Goal: Transaction & Acquisition: Purchase product/service

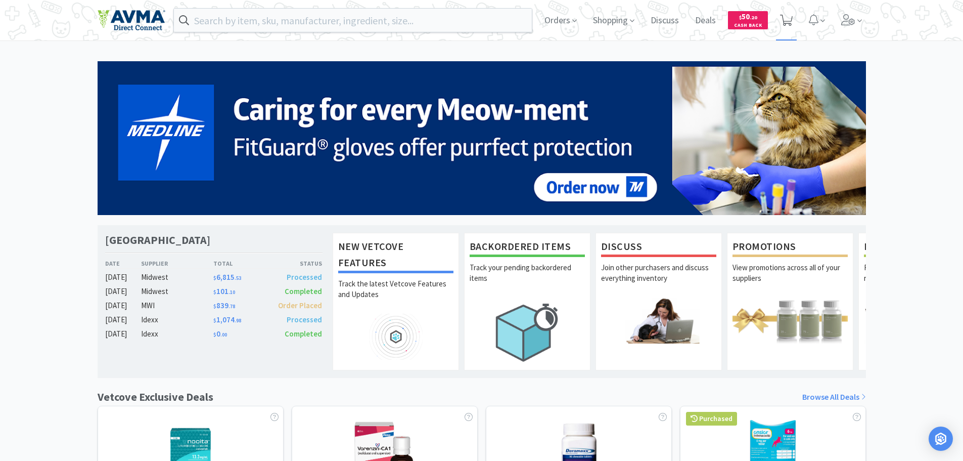
click at [786, 19] on icon at bounding box center [786, 20] width 13 height 11
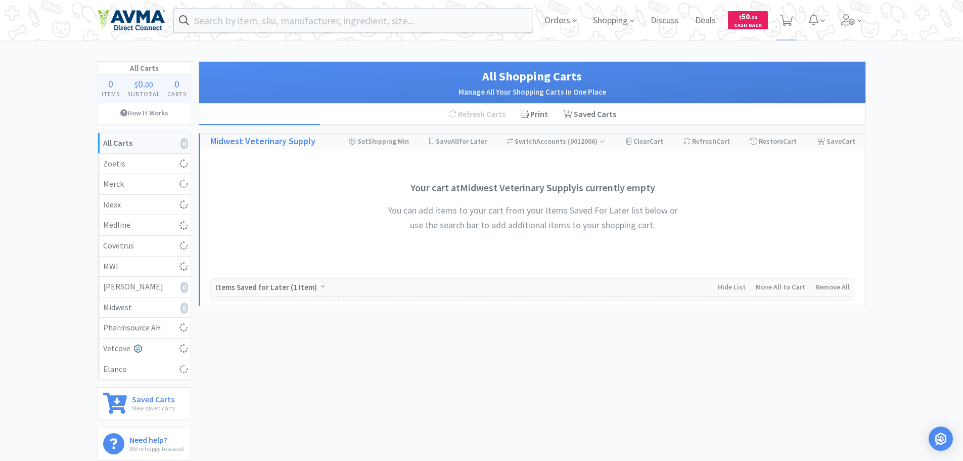
select select "2"
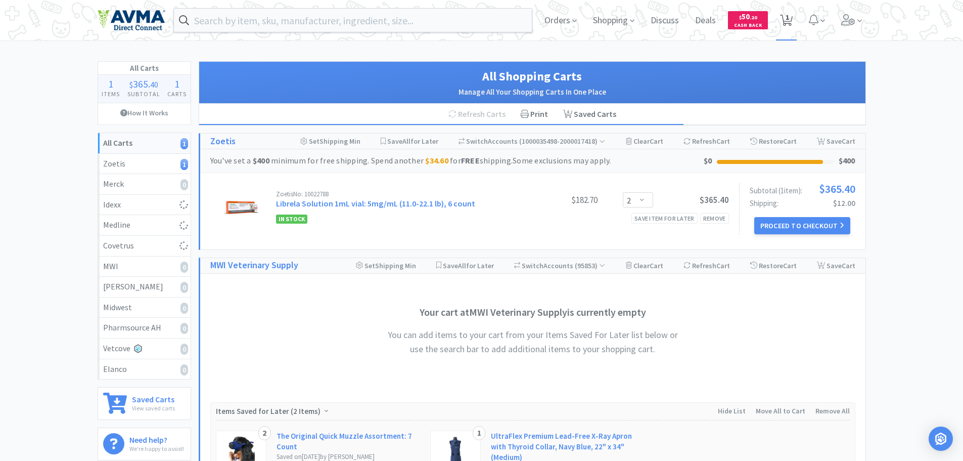
select select "4"
select select "3"
select select "2"
select select "6"
select select "12"
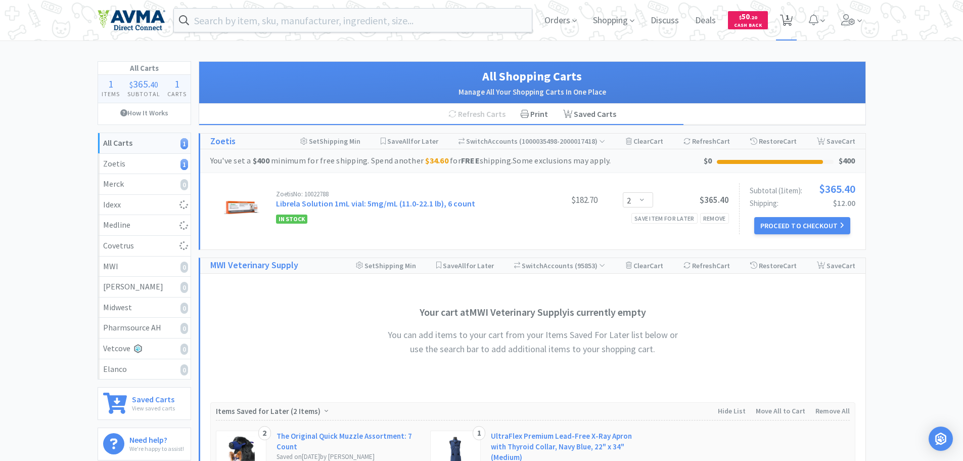
select select "4"
select select "24"
select select "1"
select select "12"
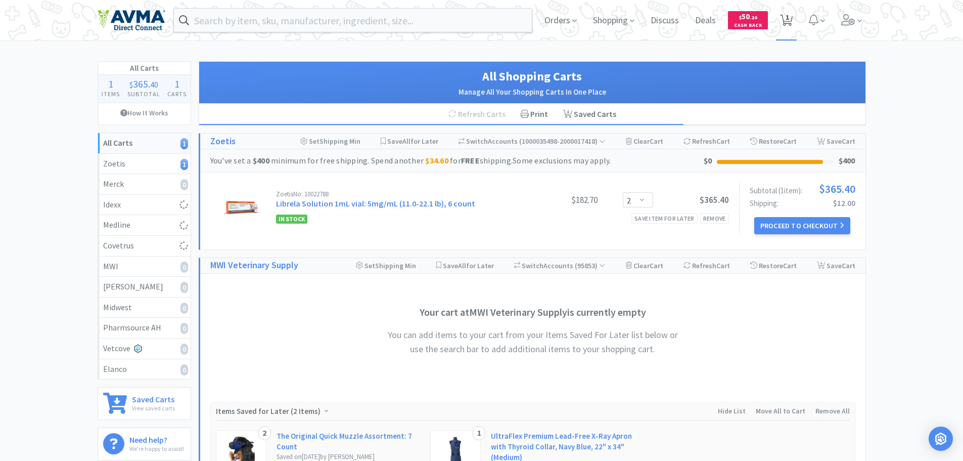
select select "12"
select select "48"
select select "6"
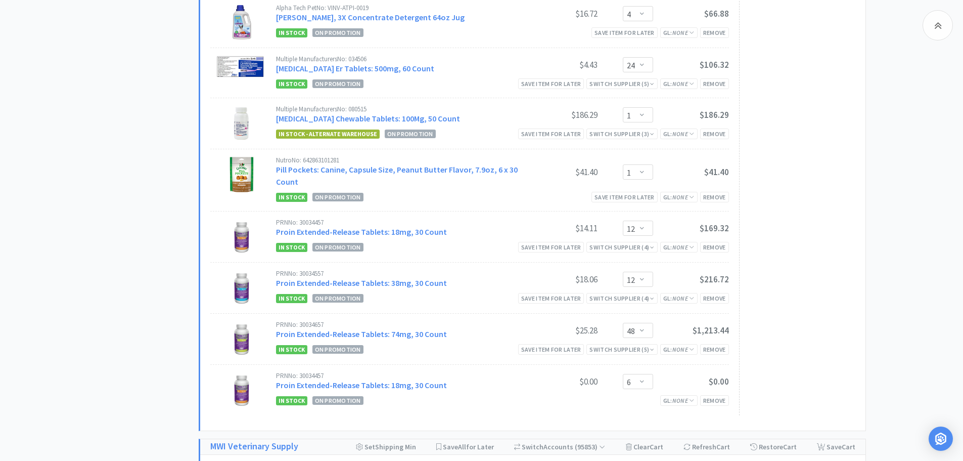
scroll to position [764, 0]
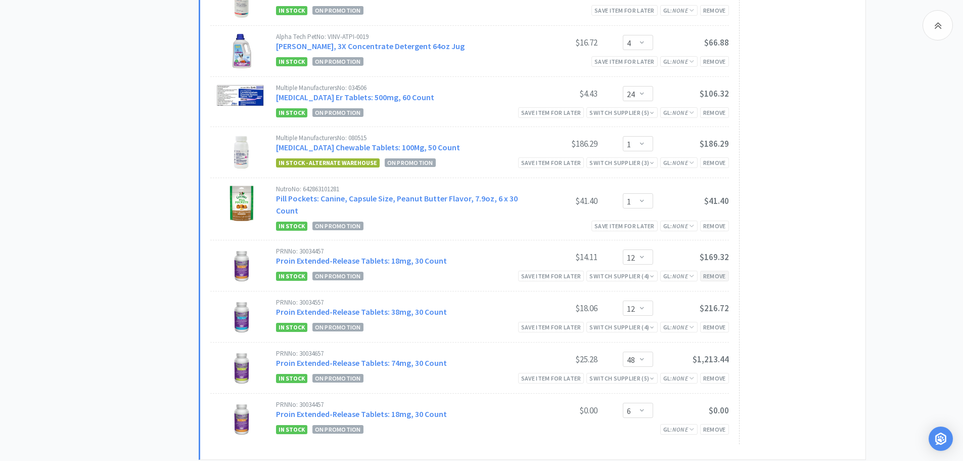
click at [714, 274] on div "Remove" at bounding box center [714, 276] width 29 height 11
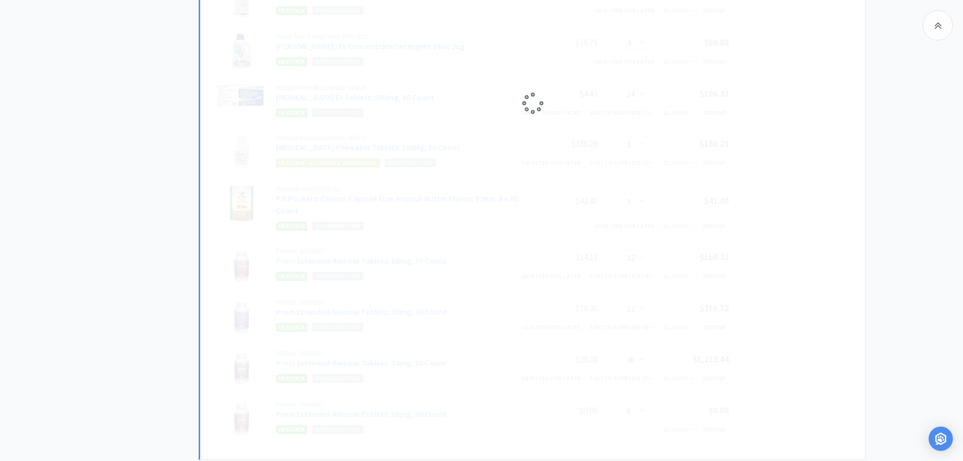
select select "30"
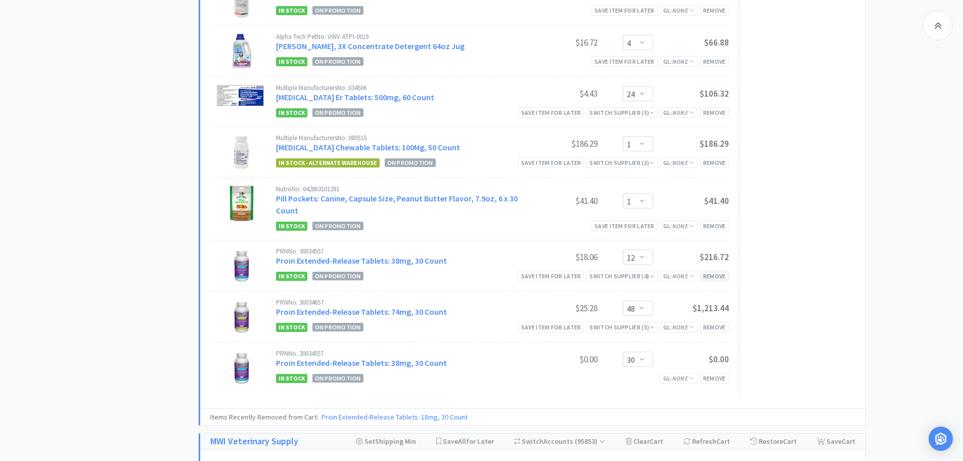
click at [708, 279] on div "Remove" at bounding box center [714, 276] width 29 height 11
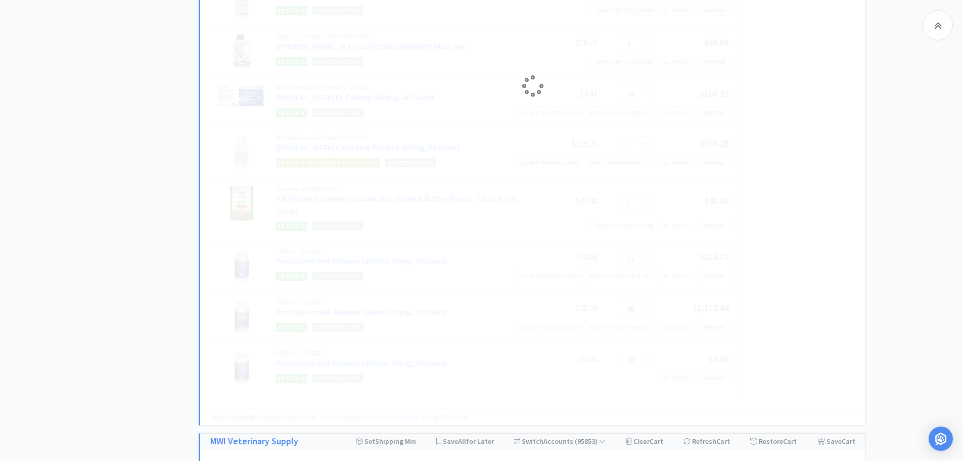
select select "24"
select select "48"
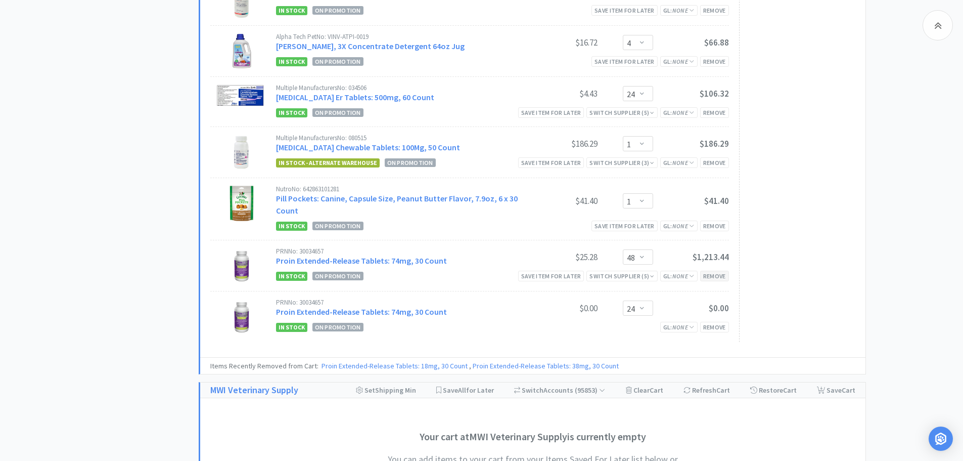
click at [715, 275] on div "Remove" at bounding box center [714, 276] width 29 height 11
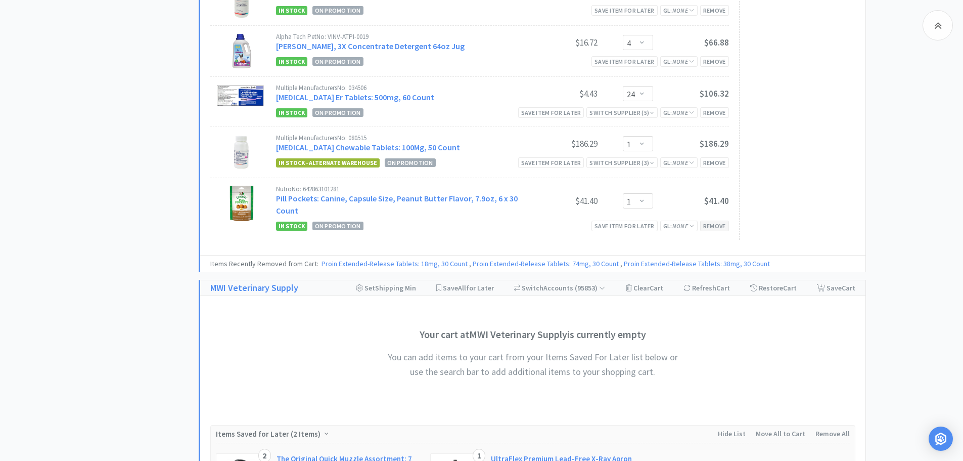
click at [717, 227] on div "Remove" at bounding box center [714, 225] width 29 height 11
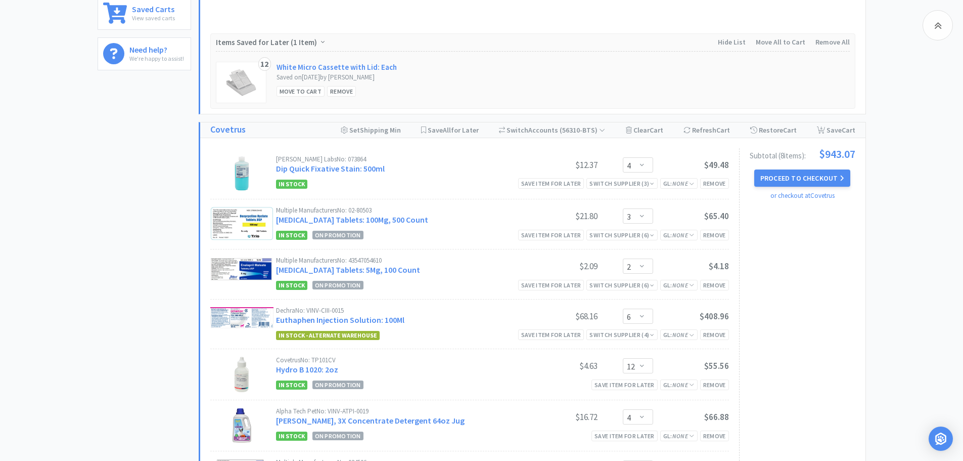
scroll to position [386, 0]
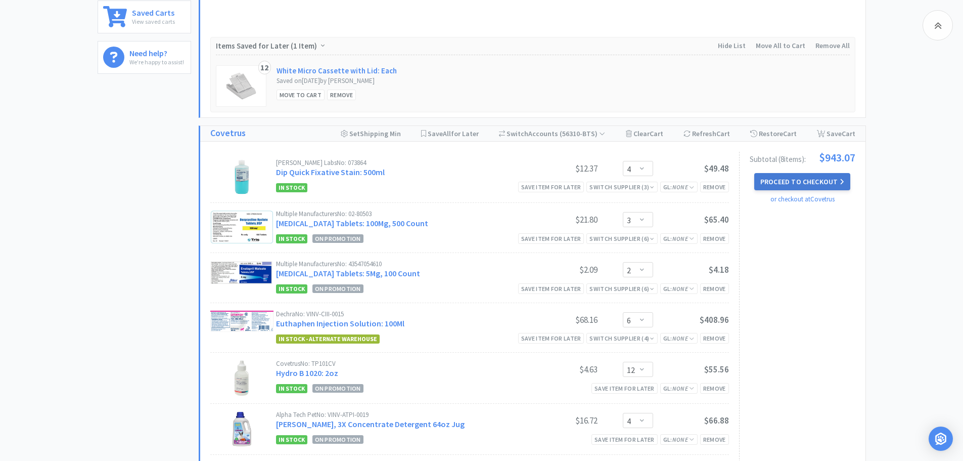
click at [796, 181] on button "Proceed to Checkout" at bounding box center [803, 181] width 96 height 17
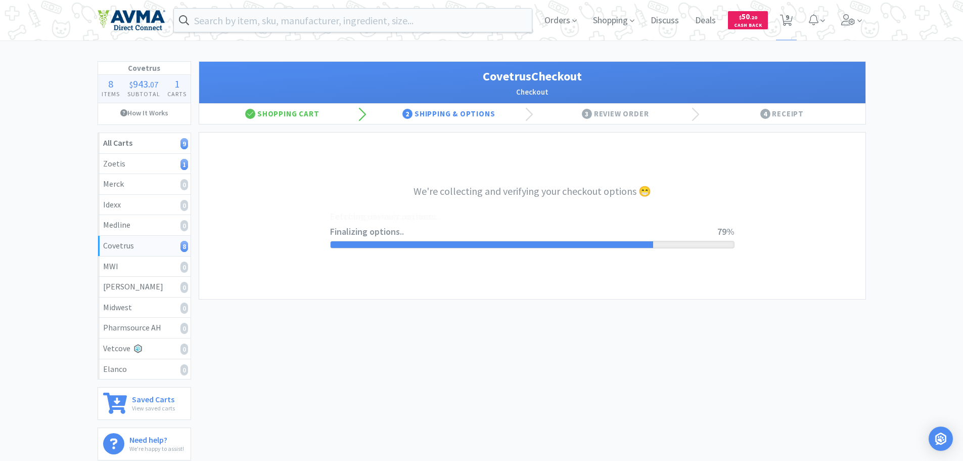
select select "ACCOUNT"
select select "cvt-standard-net"
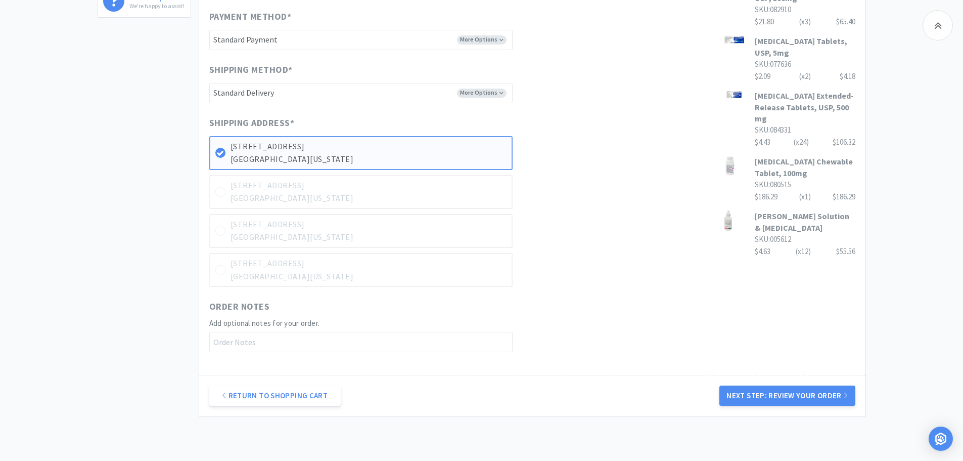
scroll to position [478, 0]
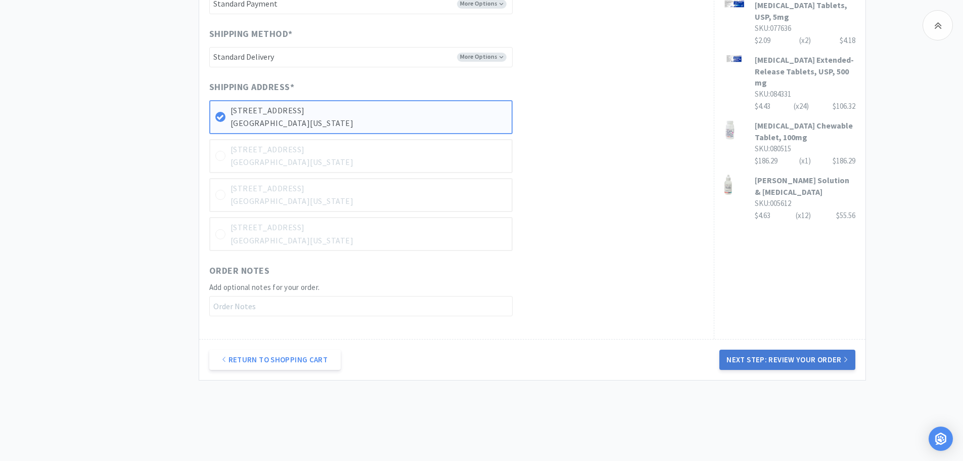
click at [796, 358] on button "Next Step: Review Your Order" at bounding box center [788, 359] width 136 height 20
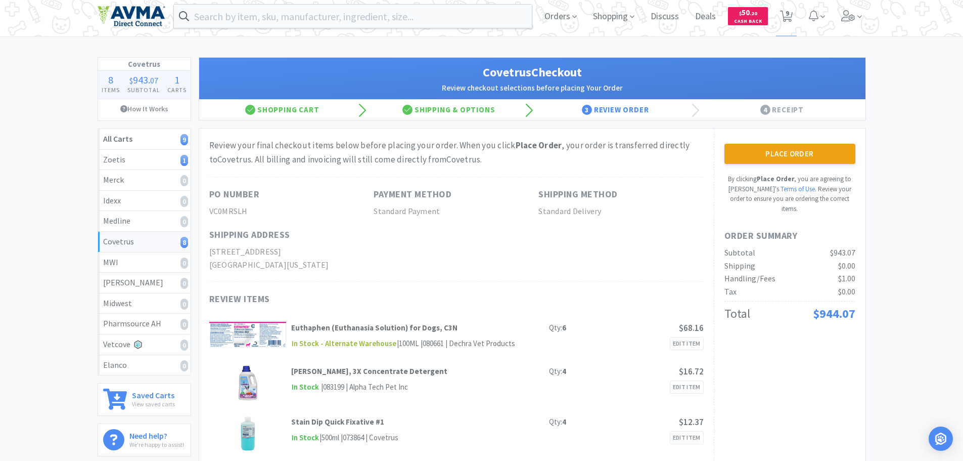
scroll to position [3, 0]
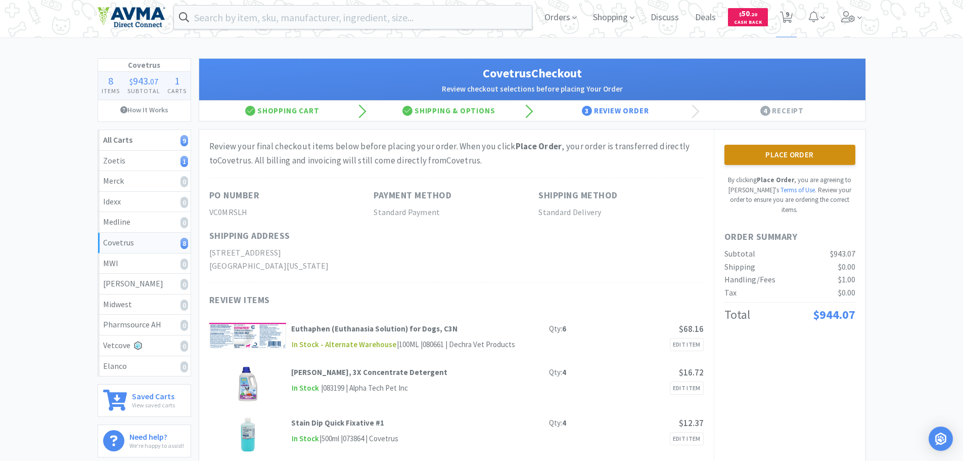
click at [781, 154] on button "Place Order" at bounding box center [790, 155] width 131 height 20
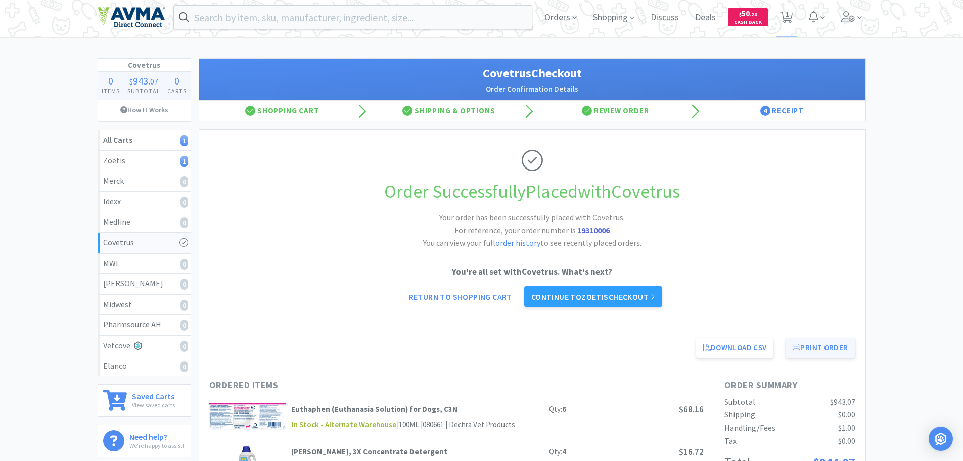
click at [834, 344] on button "Print Order" at bounding box center [820, 347] width 69 height 20
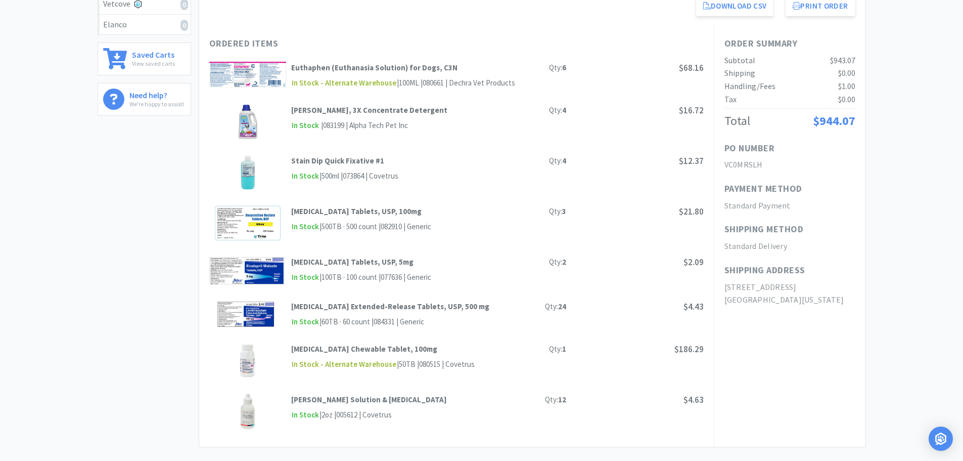
scroll to position [3, 0]
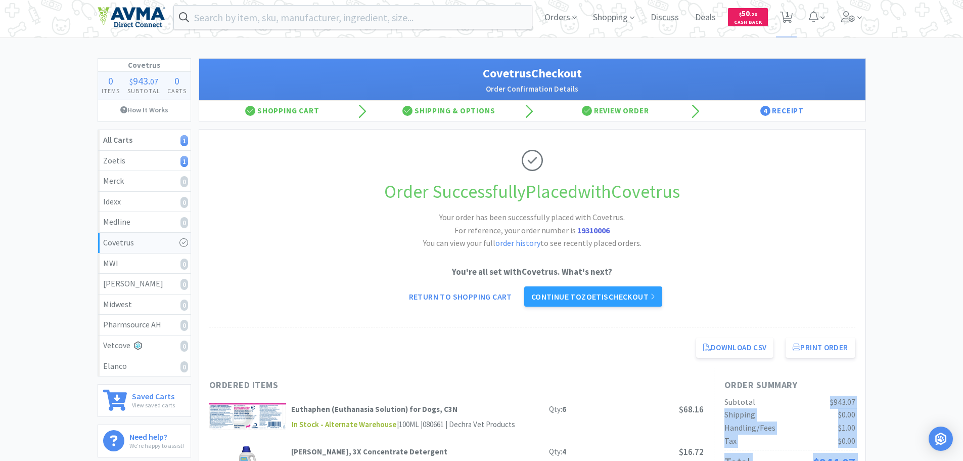
drag, startPoint x: 955, startPoint y: 326, endPoint x: 778, endPoint y: 401, distance: 192.0
click at [780, 202] on h1 "Order Successfully Placed with Covetrus" at bounding box center [532, 191] width 646 height 29
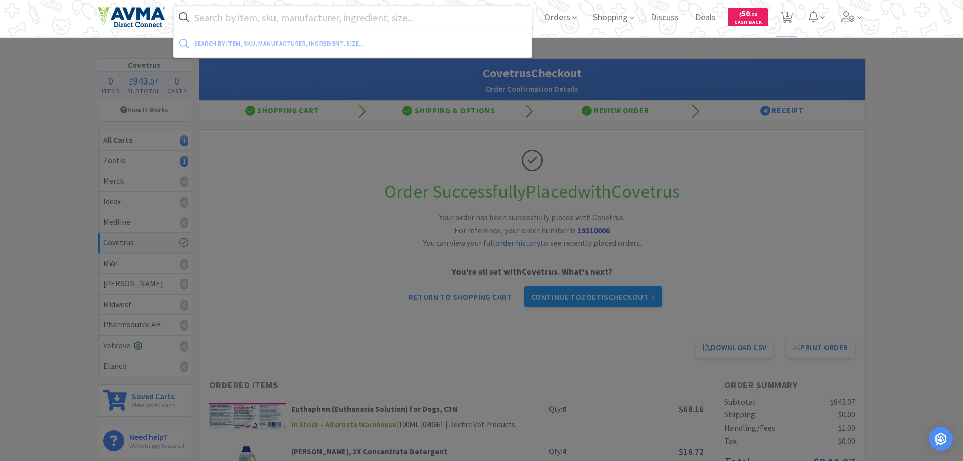
click at [269, 20] on input "text" at bounding box center [353, 17] width 359 height 23
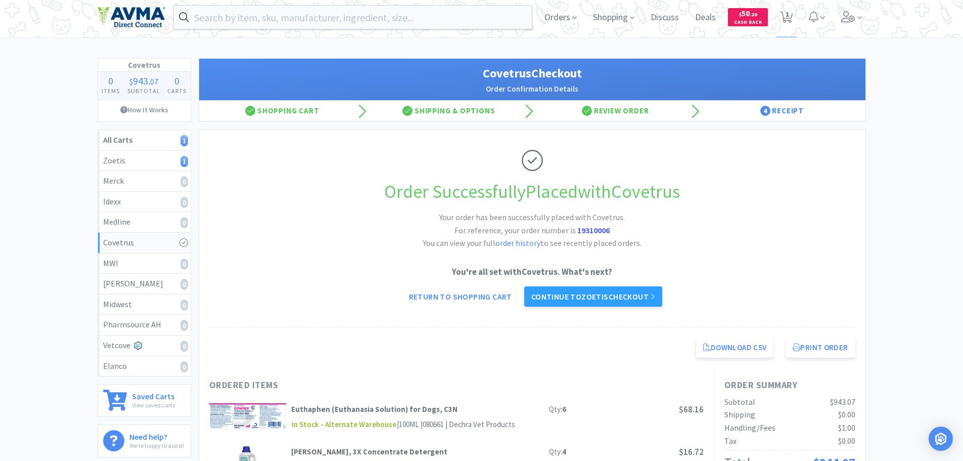
click at [260, 327] on div at bounding box center [481, 230] width 963 height 461
click at [222, 18] on input "text" at bounding box center [353, 17] width 359 height 23
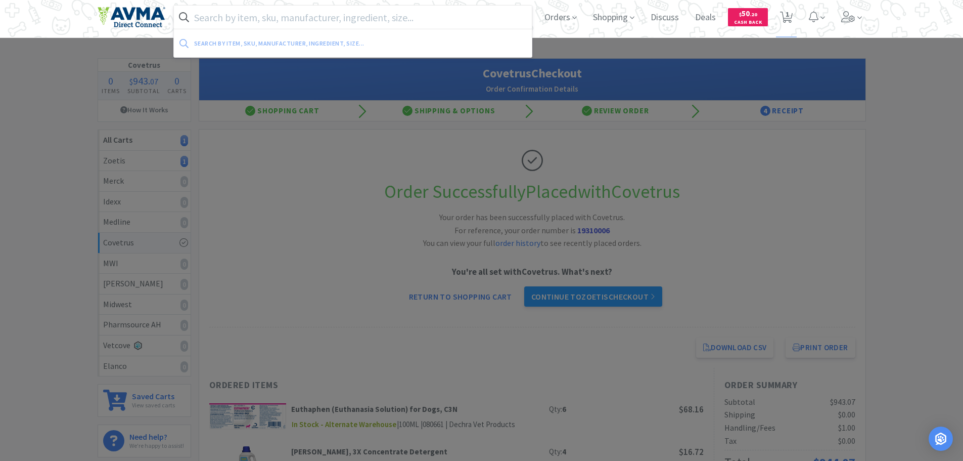
click at [221, 17] on input "text" at bounding box center [353, 17] width 359 height 23
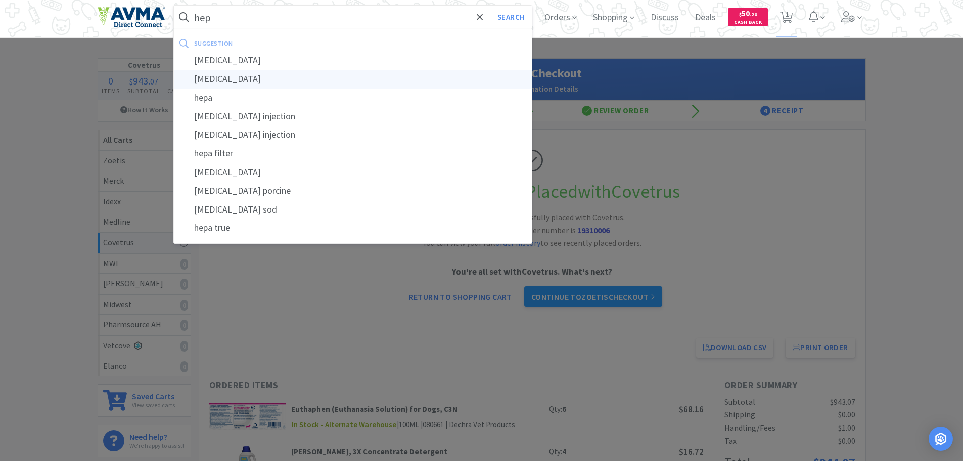
click at [233, 79] on div "[MEDICAL_DATA]" at bounding box center [353, 79] width 359 height 19
type input "[MEDICAL_DATA]"
select select "2"
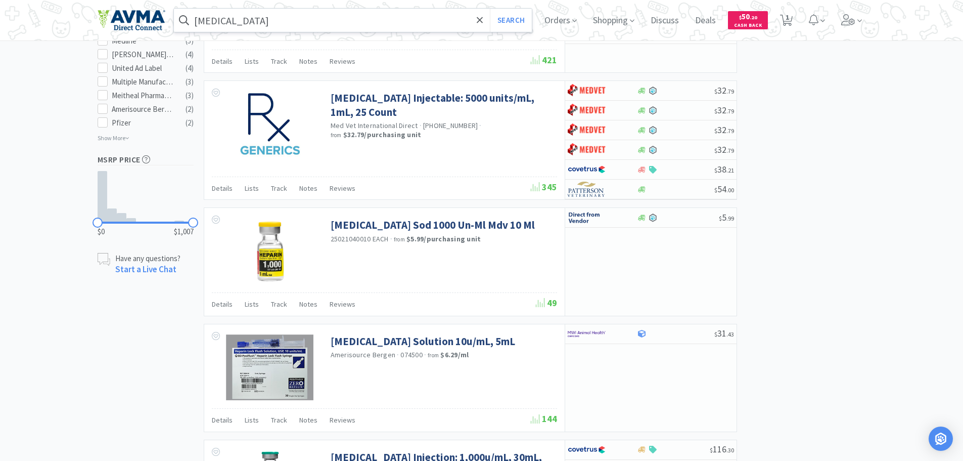
scroll to position [670, 0]
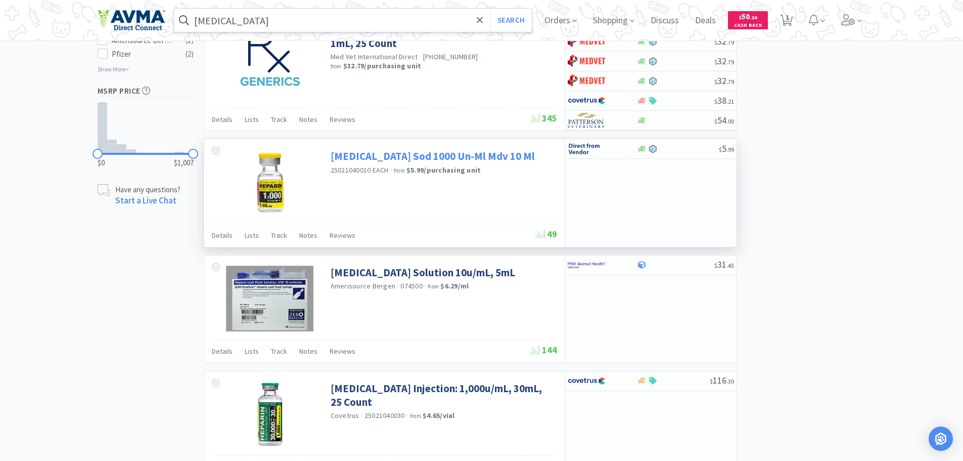
click at [419, 155] on link "[MEDICAL_DATA] Sod 1000 Un-Ml Mdv 10 Ml" at bounding box center [433, 156] width 204 height 14
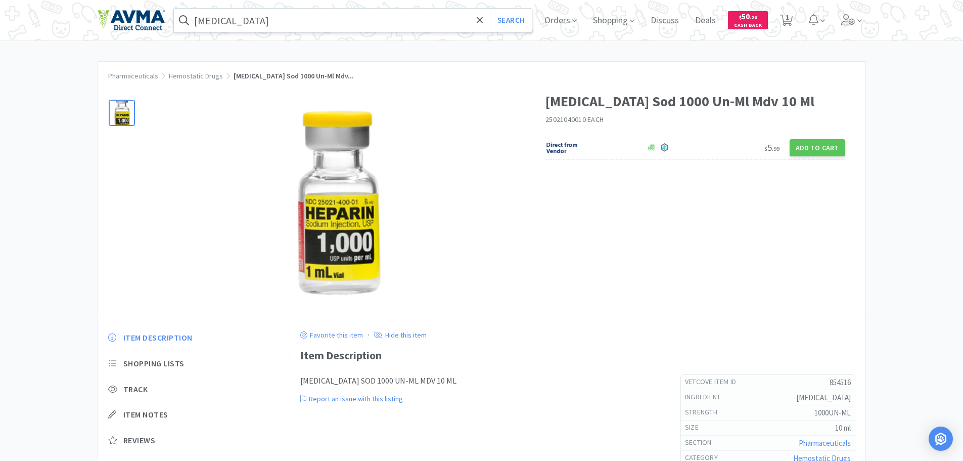
select select "2"
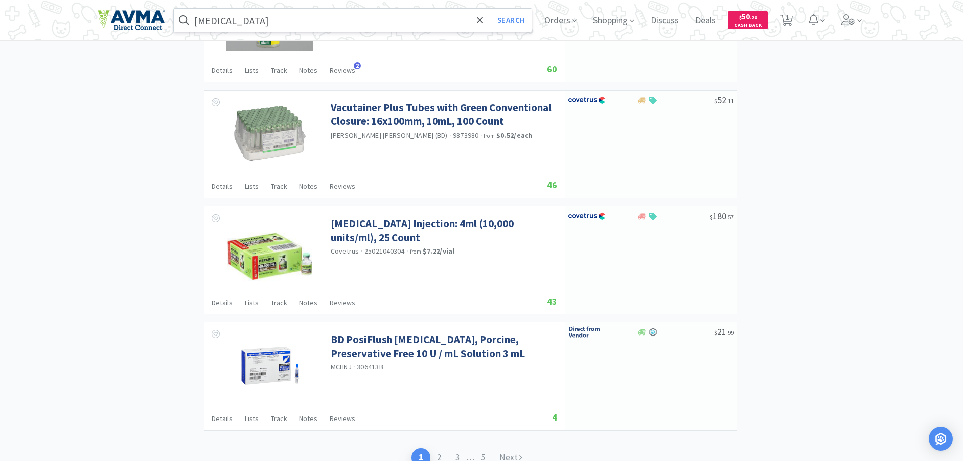
scroll to position [1475, 0]
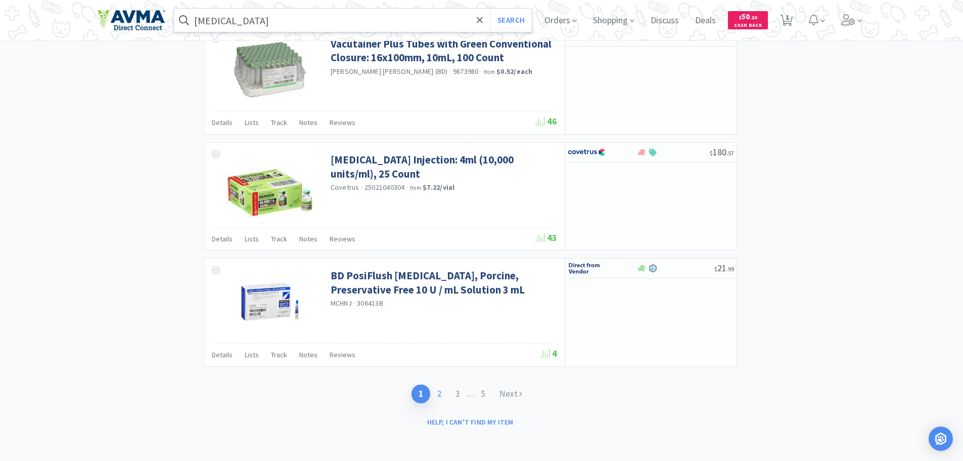
click at [438, 395] on link "2" at bounding box center [439, 393] width 18 height 19
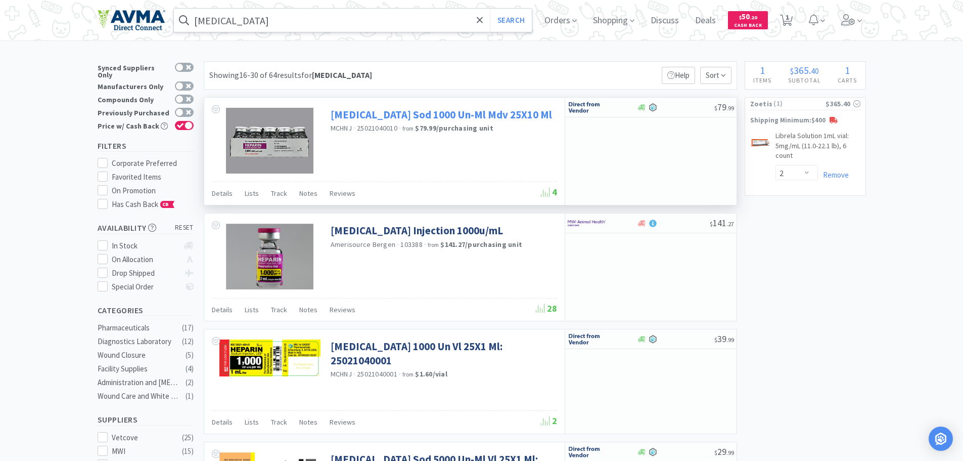
click at [470, 116] on link "[MEDICAL_DATA] Sod 1000 Un-Ml Mdv 25X10 Ml" at bounding box center [441, 115] width 221 height 14
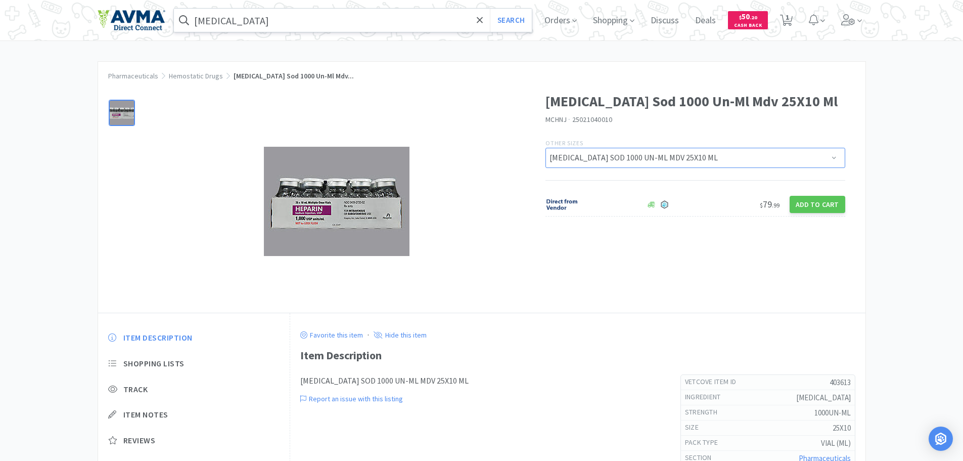
click at [836, 154] on select "[MEDICAL_DATA] SOD 1000 UN-ML MDV 25X10 ML" at bounding box center [696, 158] width 300 height 20
select select "2"
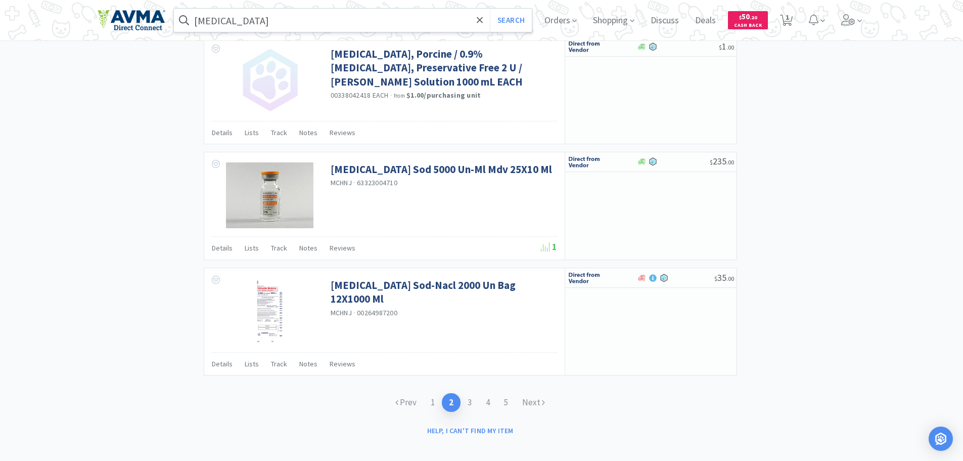
scroll to position [1449, 0]
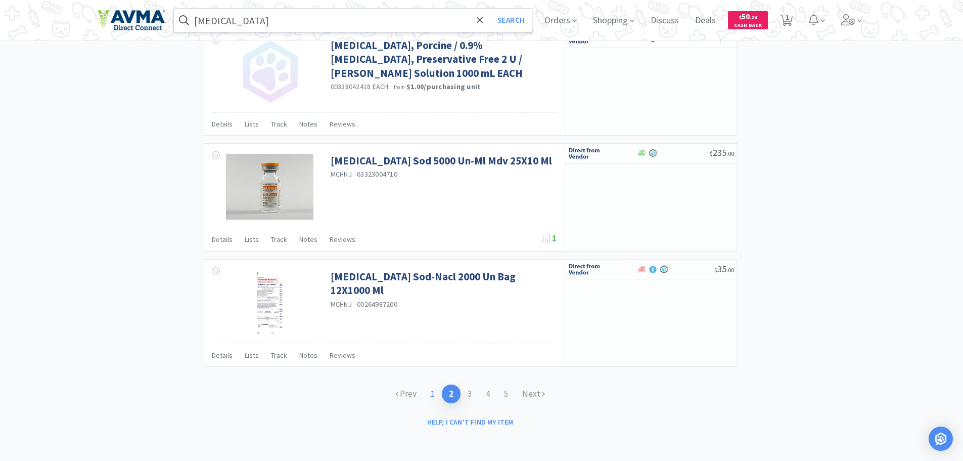
click at [432, 393] on link "1" at bounding box center [433, 393] width 18 height 19
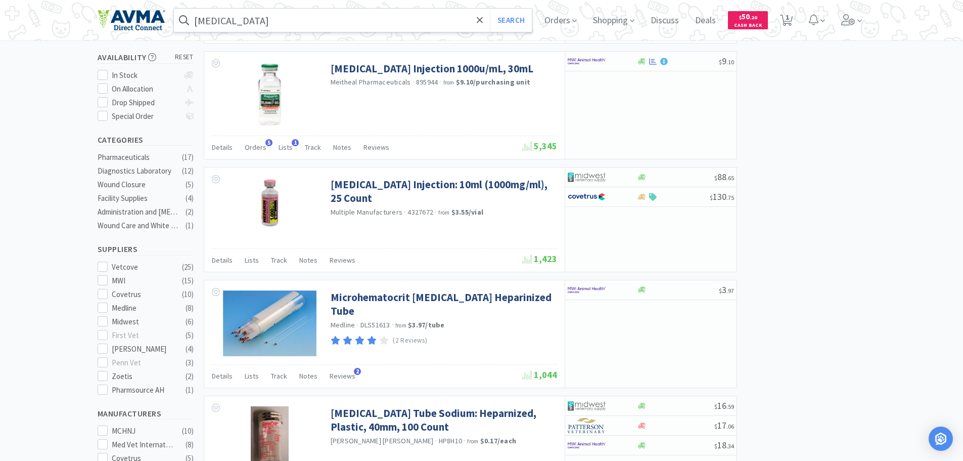
scroll to position [234, 0]
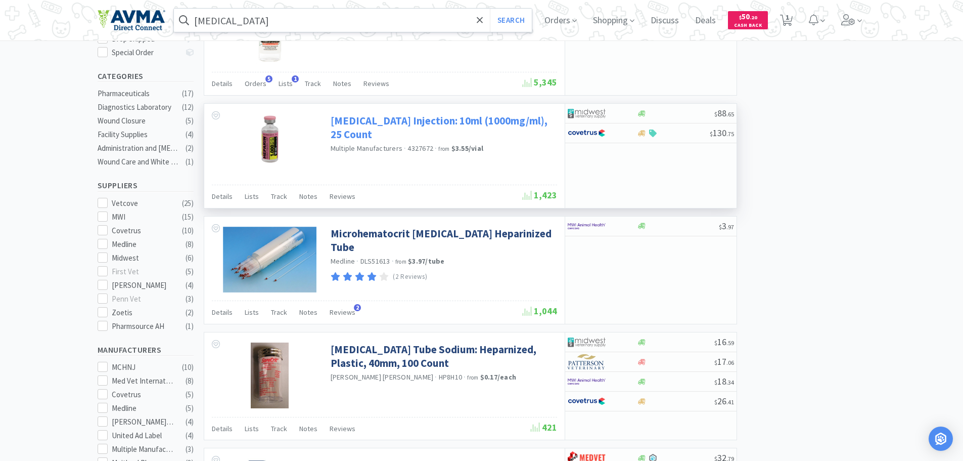
click at [403, 121] on link "[MEDICAL_DATA] Injection: 10ml (1000mg/ml), 25 Count" at bounding box center [443, 128] width 224 height 28
